Goal: Information Seeking & Learning: Learn about a topic

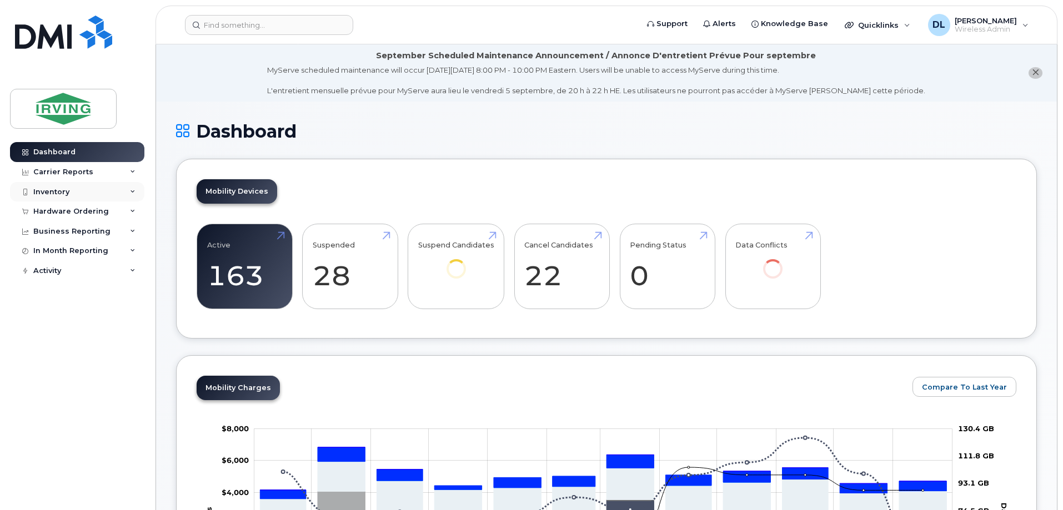
click at [44, 188] on div "Inventory" at bounding box center [51, 192] width 36 height 9
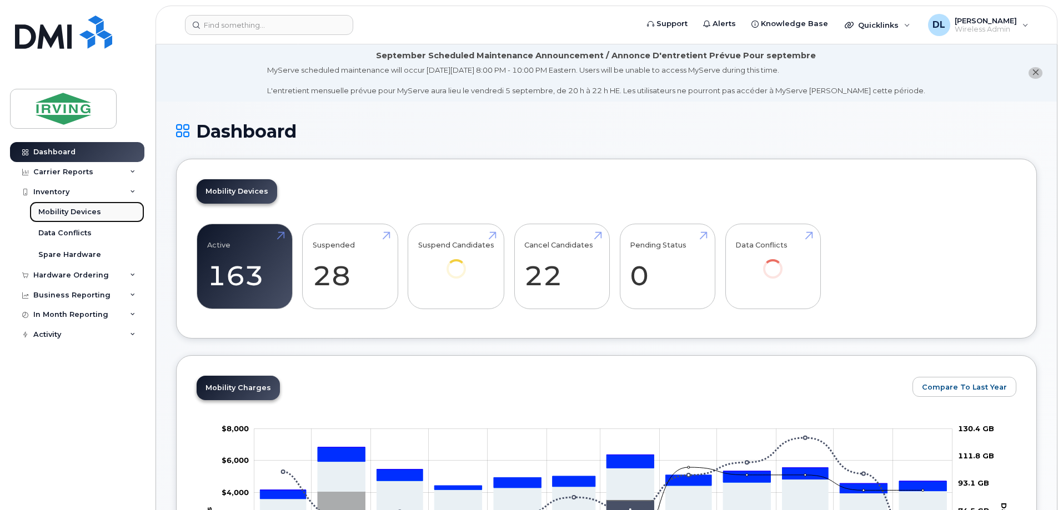
click at [55, 209] on div "Mobility Devices" at bounding box center [69, 212] width 63 height 10
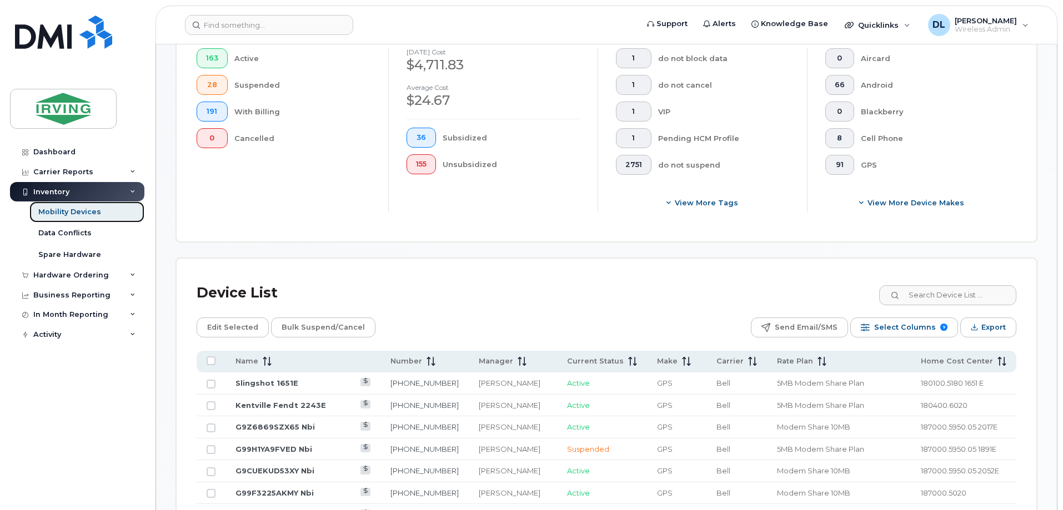
scroll to position [333, 0]
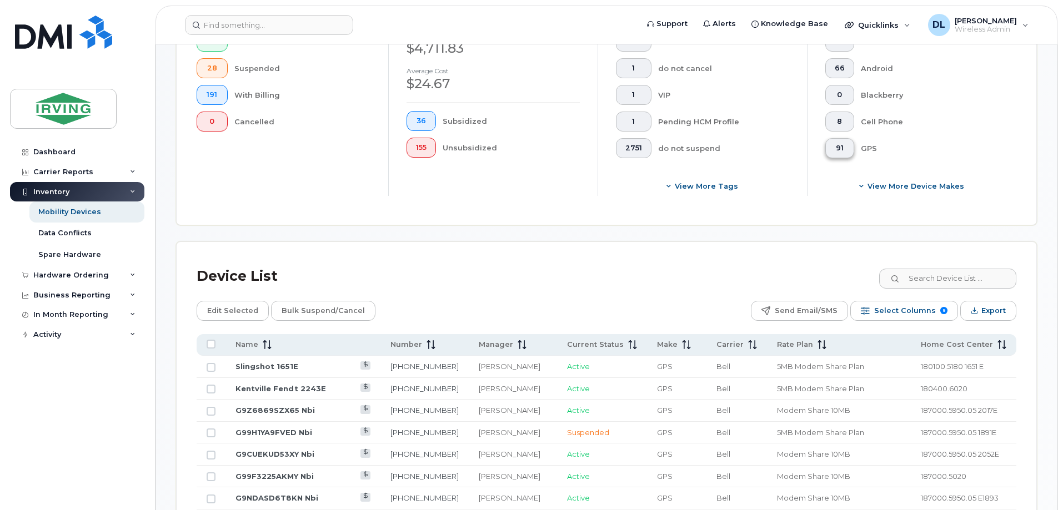
click at [840, 144] on span "91" at bounding box center [840, 148] width 10 height 9
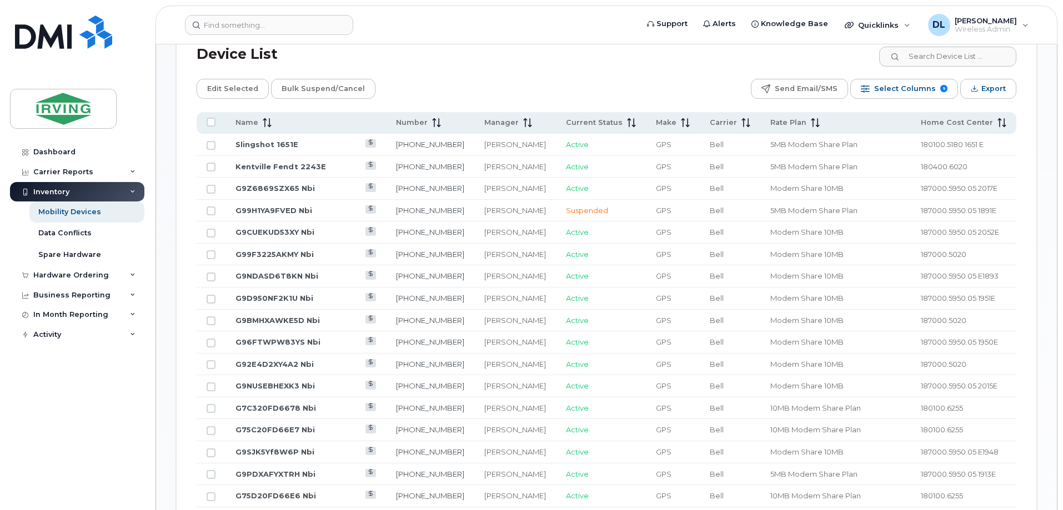
scroll to position [500, 0]
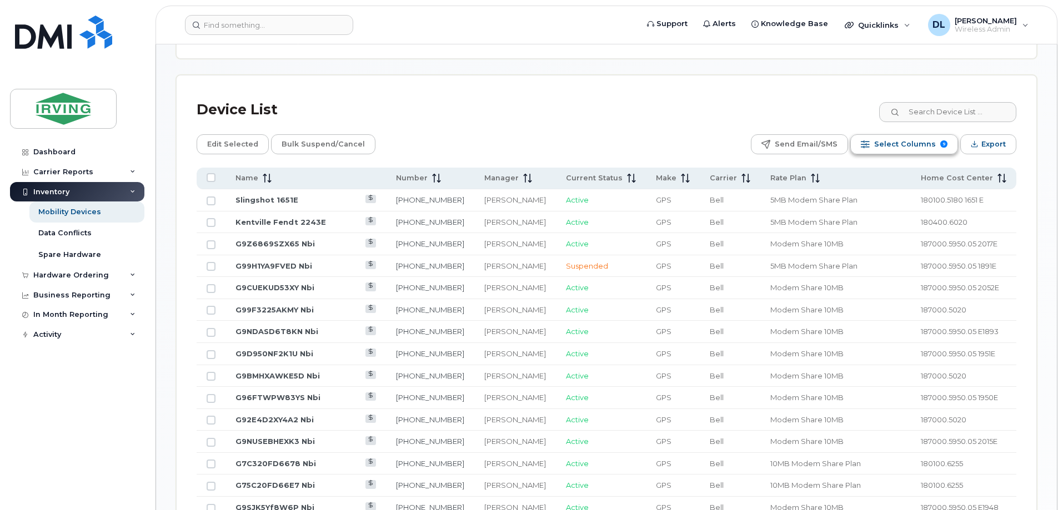
drag, startPoint x: 859, startPoint y: 169, endPoint x: 903, endPoint y: 129, distance: 59.0
click at [903, 136] on span "Select Columns" at bounding box center [905, 144] width 62 height 17
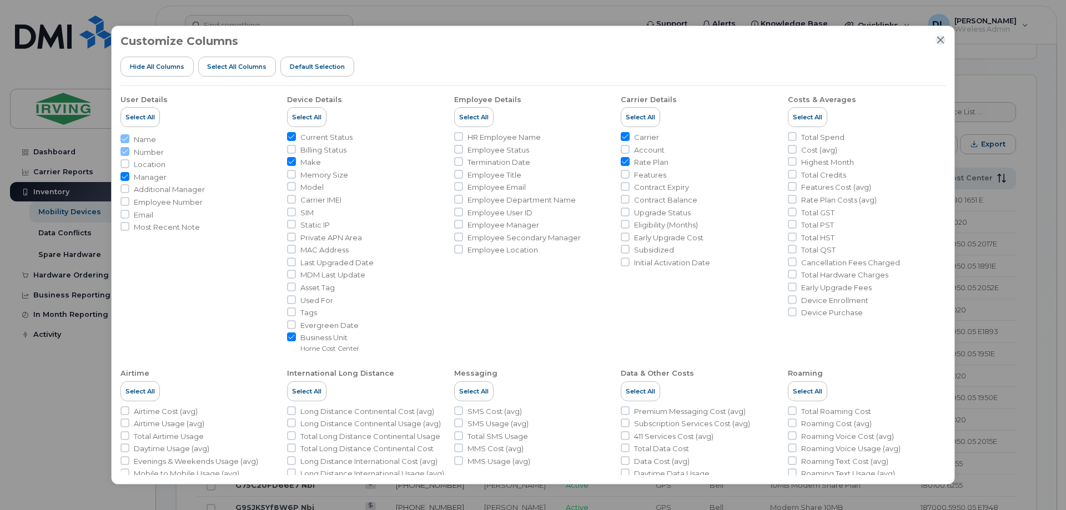
click at [941, 40] on icon "Close" at bounding box center [941, 40] width 7 height 7
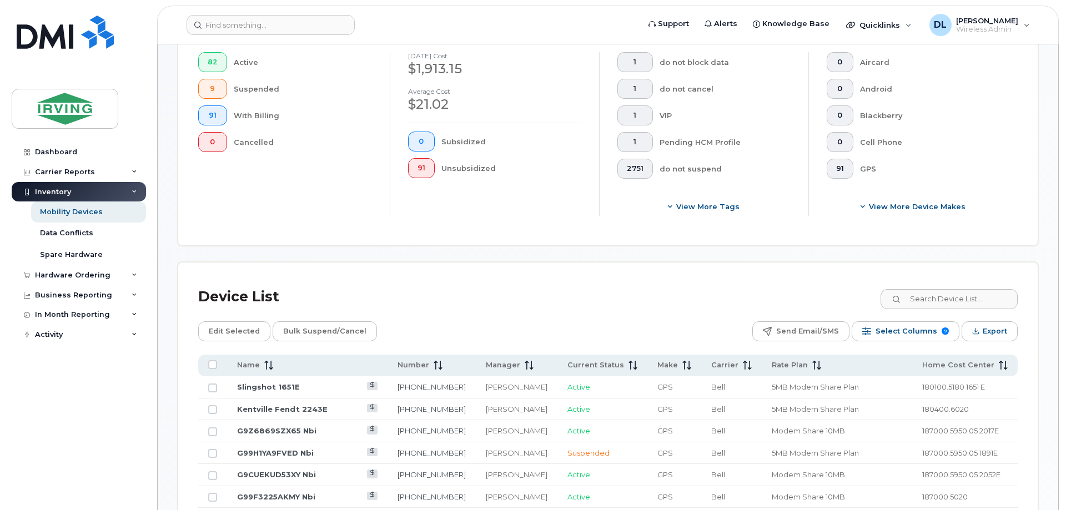
scroll to position [259, 0]
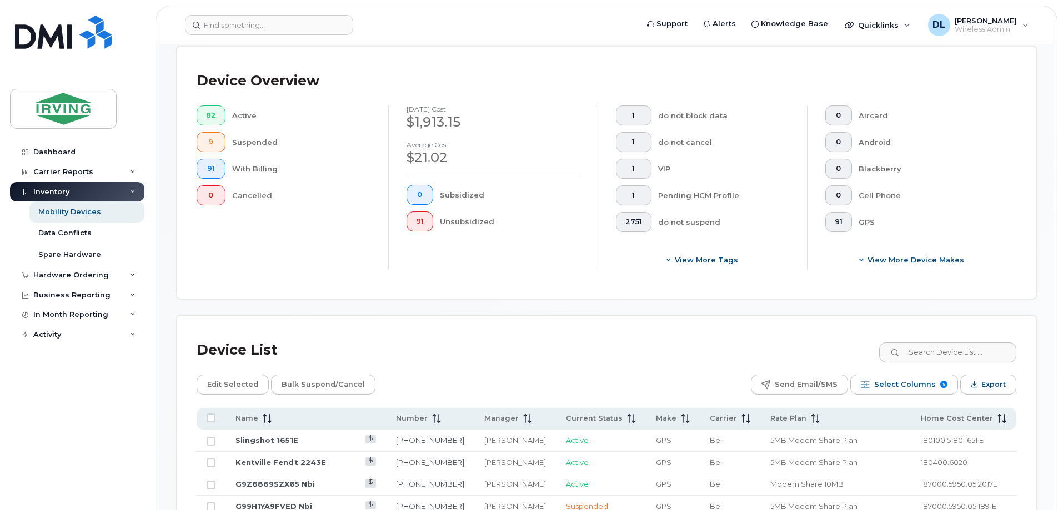
drag, startPoint x: 848, startPoint y: 407, endPoint x: 833, endPoint y: 398, distance: 17.9
click at [893, 377] on span "Select Columns" at bounding box center [905, 385] width 62 height 17
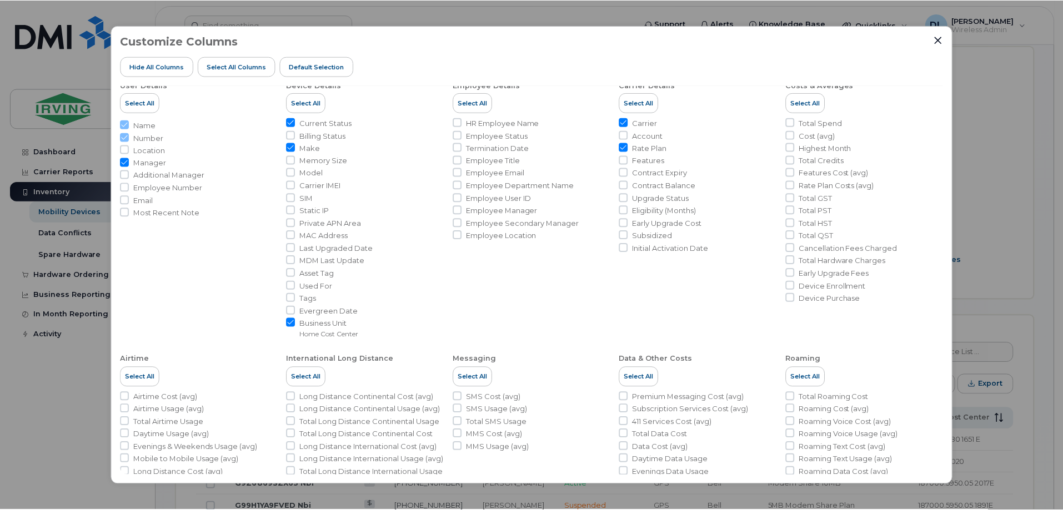
scroll to position [0, 0]
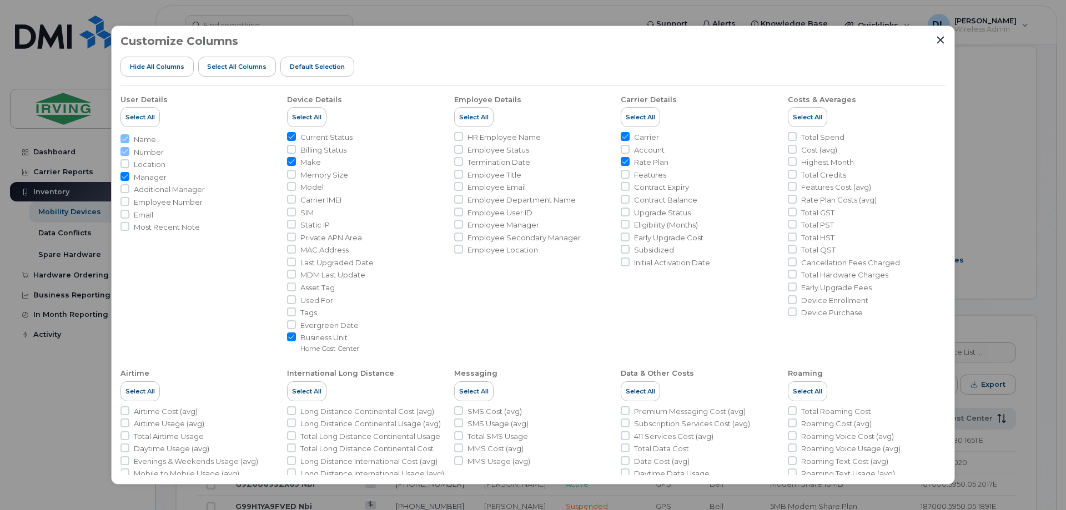
click at [948, 38] on div "Customize Columns Hide All Columns Select all Columns Default Selection User De…" at bounding box center [533, 255] width 844 height 459
click at [939, 38] on icon "Close" at bounding box center [941, 40] width 7 height 7
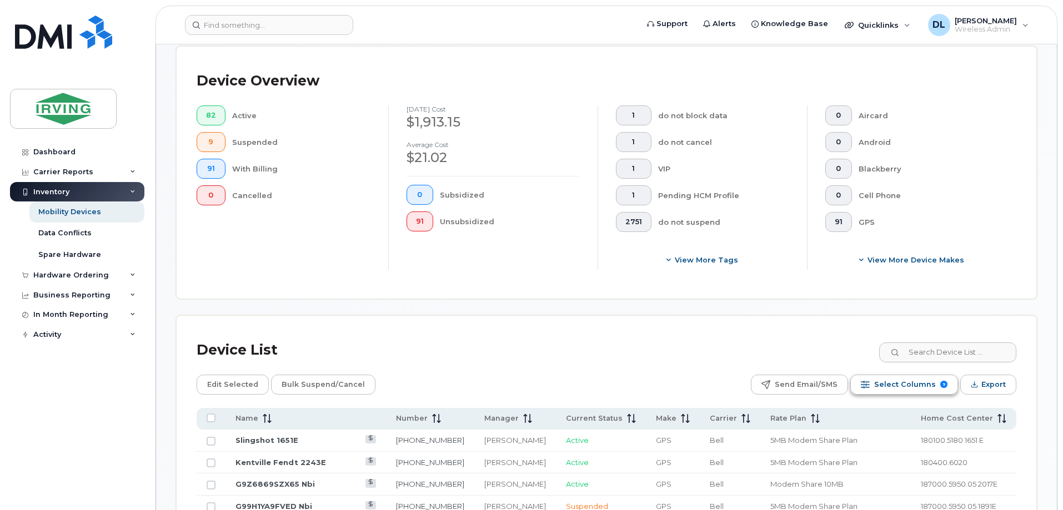
click at [913, 377] on span "Select Columns" at bounding box center [905, 385] width 62 height 17
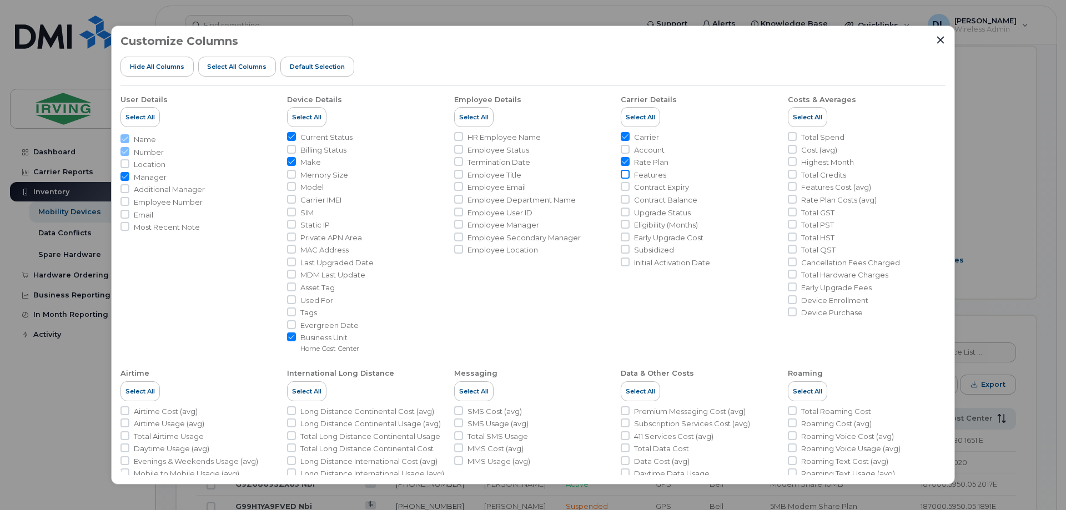
click at [623, 178] on input "Features" at bounding box center [625, 174] width 9 height 9
checkbox input "true"
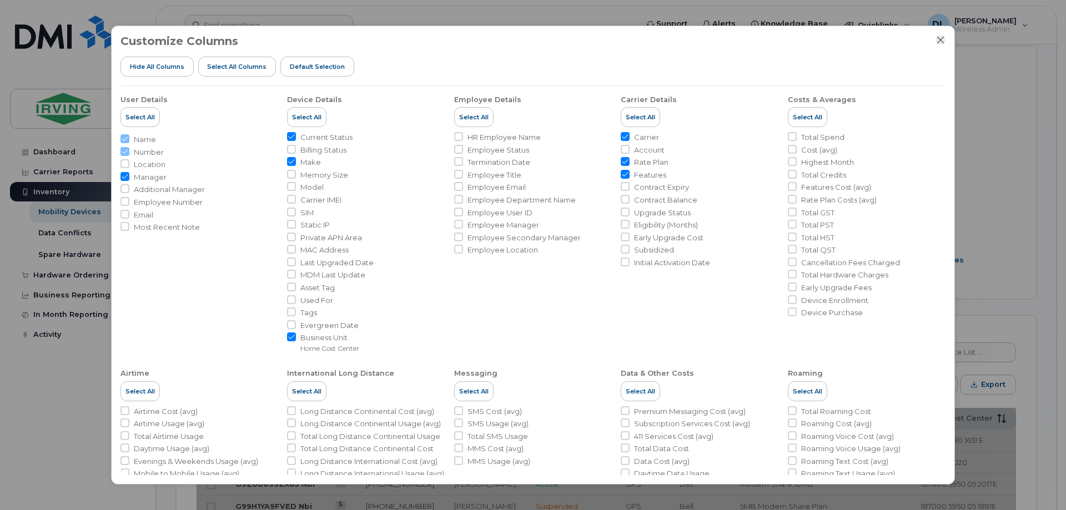
click at [942, 41] on icon "Close" at bounding box center [941, 40] width 7 height 7
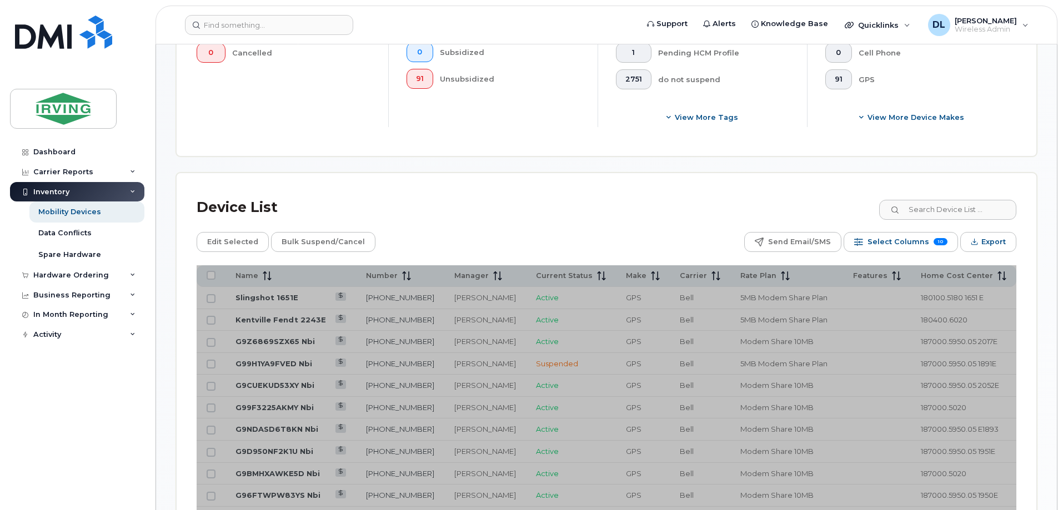
scroll to position [315, 0]
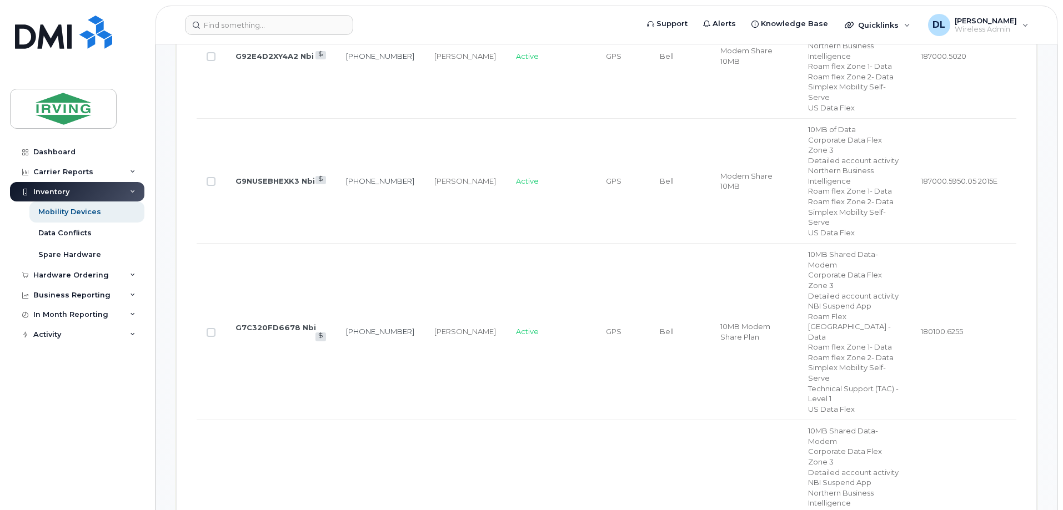
scroll to position [2037, 0]
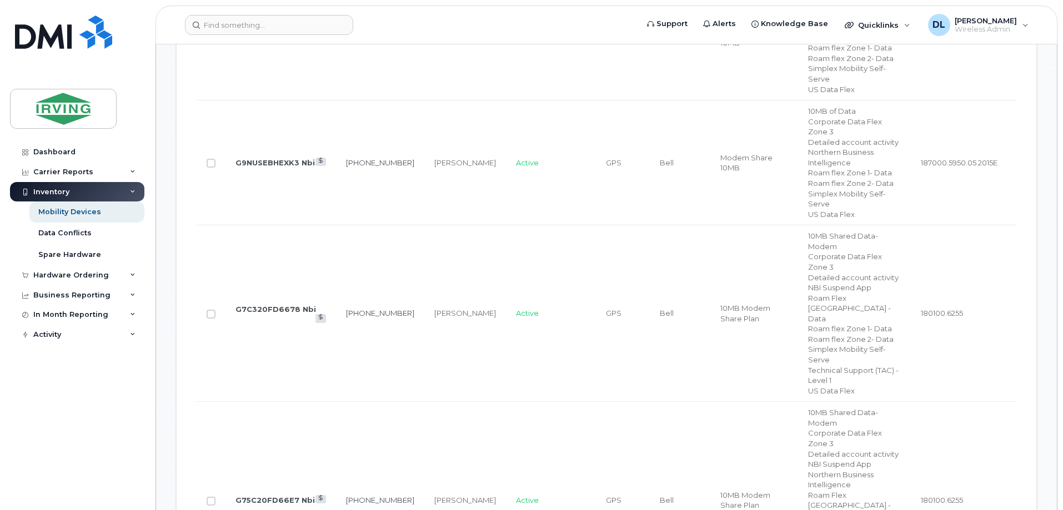
click at [882, 283] on div "NBI Suspend App" at bounding box center [854, 288] width 93 height 11
drag, startPoint x: 878, startPoint y: 236, endPoint x: 815, endPoint y: 242, distance: 63.1
click at [815, 283] on div "NBI Suspend App" at bounding box center [854, 288] width 93 height 11
click at [280, 305] on link "G7C320FD6678 Nbi" at bounding box center [276, 309] width 81 height 9
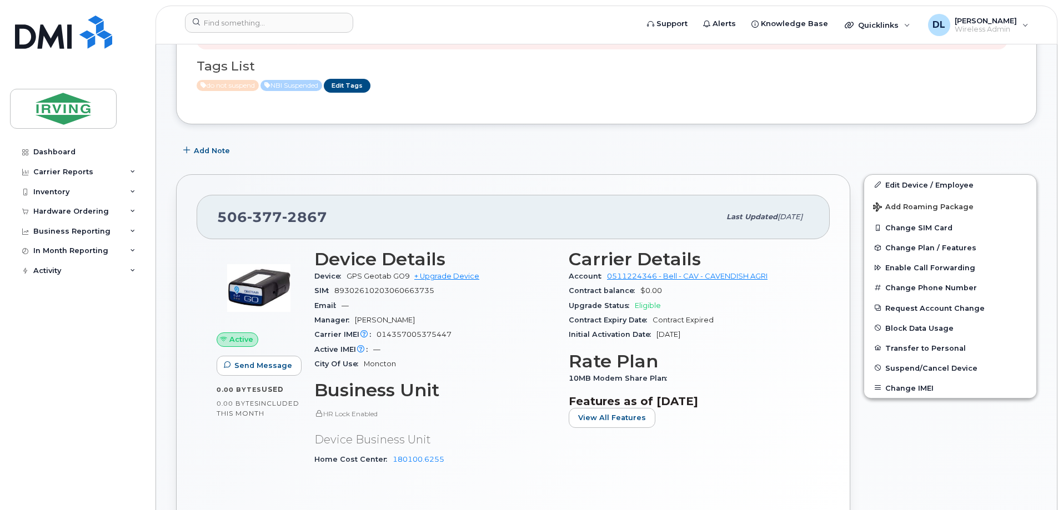
scroll to position [222, 0]
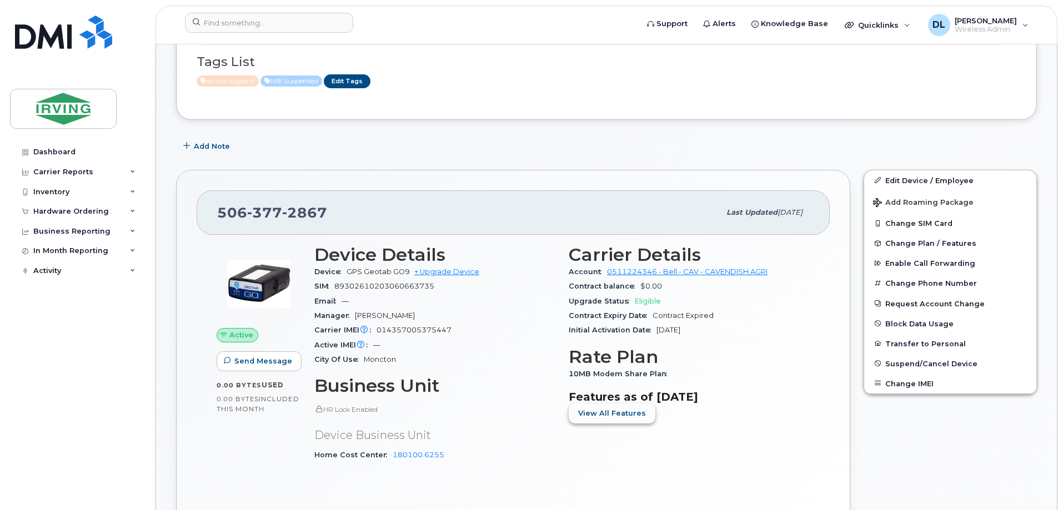
click at [597, 409] on span "View All Features" at bounding box center [612, 413] width 68 height 11
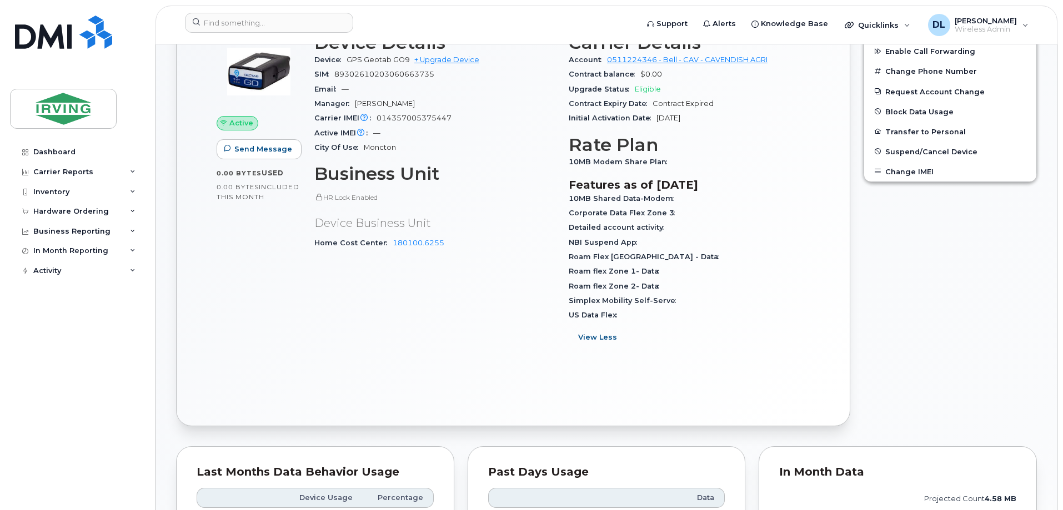
scroll to position [278, 0]
